Goal: Information Seeking & Learning: Find contact information

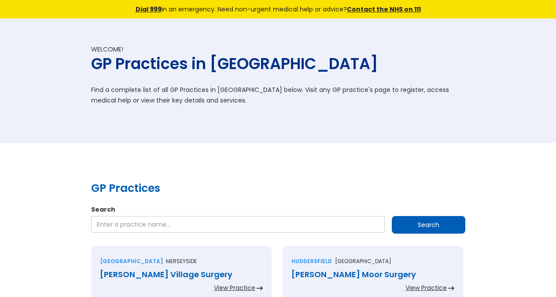
scroll to position [1626, 0]
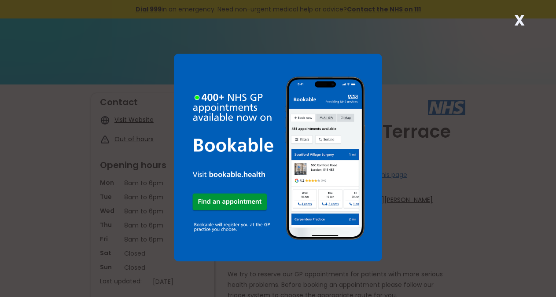
click at [530, 18] on div "X" at bounding box center [278, 148] width 556 height 297
click at [520, 18] on strong "X" at bounding box center [519, 20] width 11 height 21
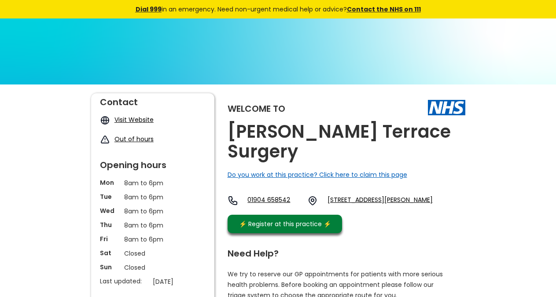
click at [440, 133] on div "Welcome to [PERSON_NAME] Terrace Surgery Do you work at this practice? Click he…" at bounding box center [347, 165] width 238 height 144
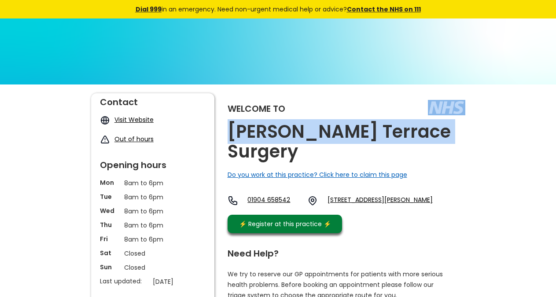
copy div "[PERSON_NAME] Terrace Surgery"
drag, startPoint x: 434, startPoint y: 134, endPoint x: 252, endPoint y: 51, distance: 200.3
click at [429, 135] on div "Welcome to [PERSON_NAME] Terrace Surgery Do you work at this practice? Click he…" at bounding box center [347, 165] width 238 height 144
copy link "Yo24 4db,"
drag, startPoint x: 402, startPoint y: 196, endPoint x: 373, endPoint y: 191, distance: 29.4
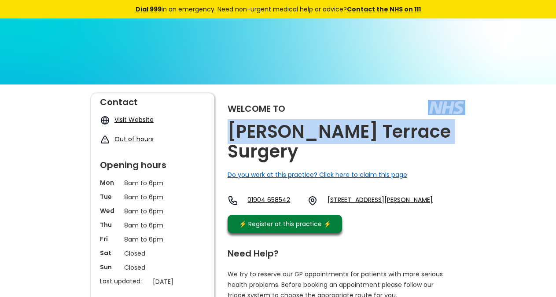
click at [373, 195] on div "01904 [STREET_ADDRESS][PERSON_NAME]" at bounding box center [330, 202] width 205 height 15
